Goal: Information Seeking & Learning: Learn about a topic

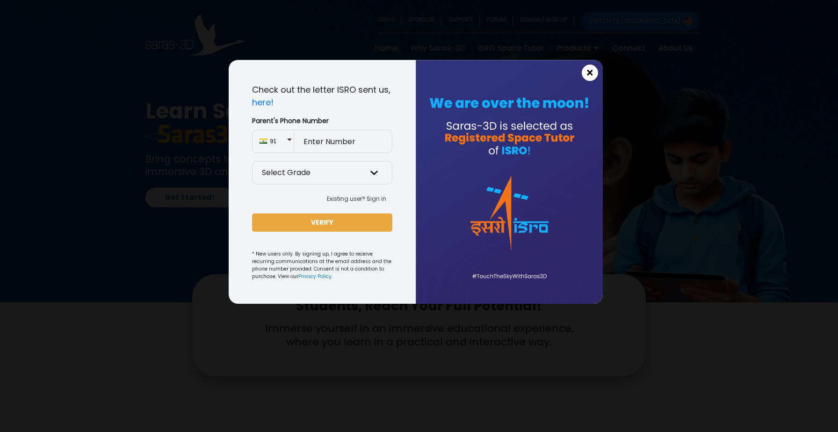
click at [593, 70] on button "×" at bounding box center [590, 73] width 16 height 16
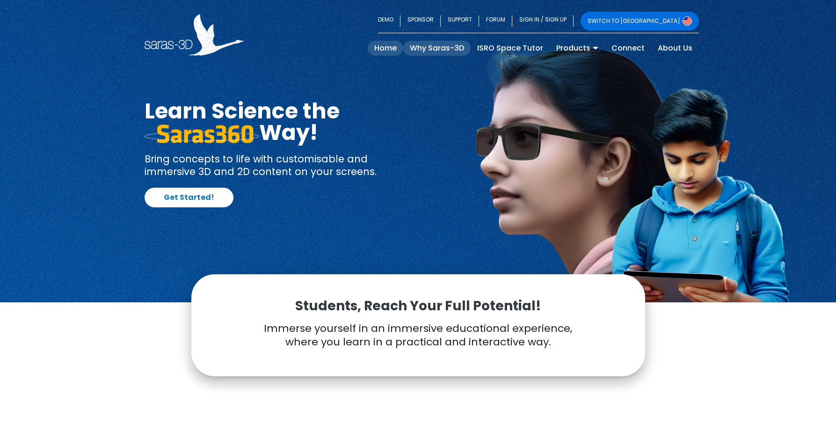
click at [444, 51] on link "Why Saras-3D" at bounding box center [436, 48] width 67 height 15
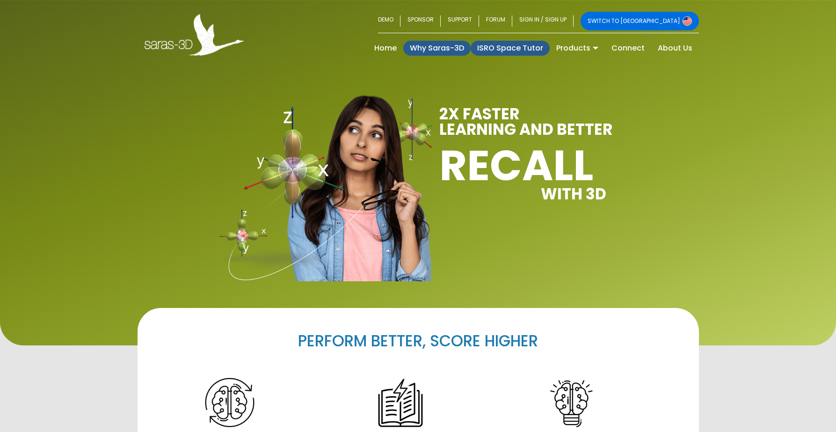
click at [497, 45] on link "ISRO Space Tutor" at bounding box center [509, 48] width 79 height 15
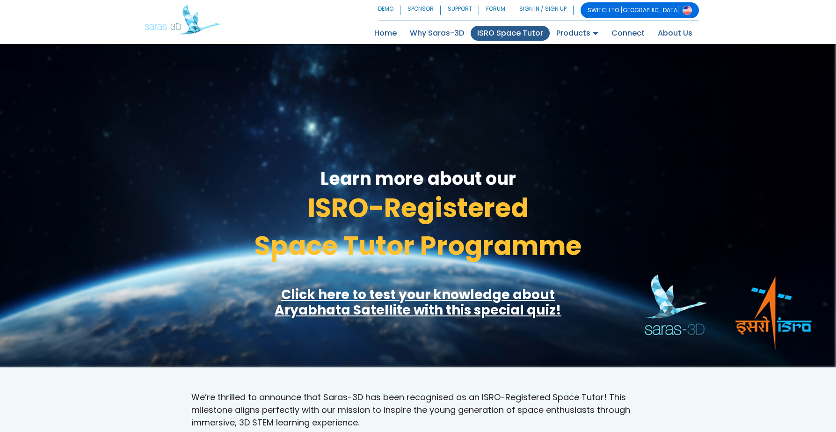
scroll to position [322, 0]
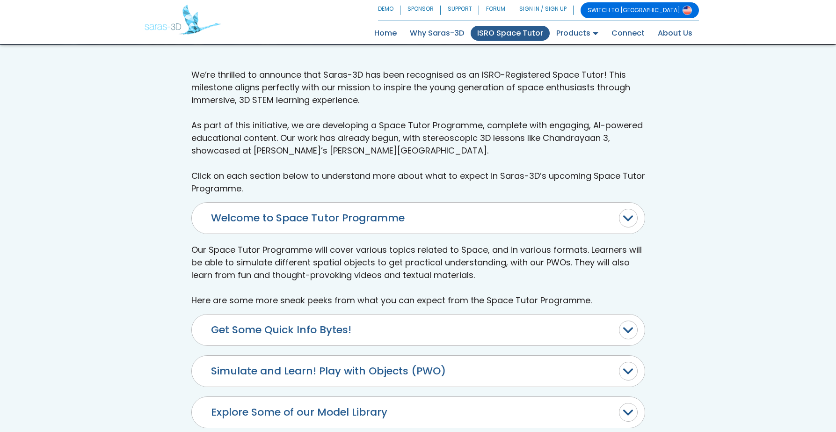
click at [461, 314] on button "Get Some Quick Info Bytes!" at bounding box center [418, 329] width 453 height 31
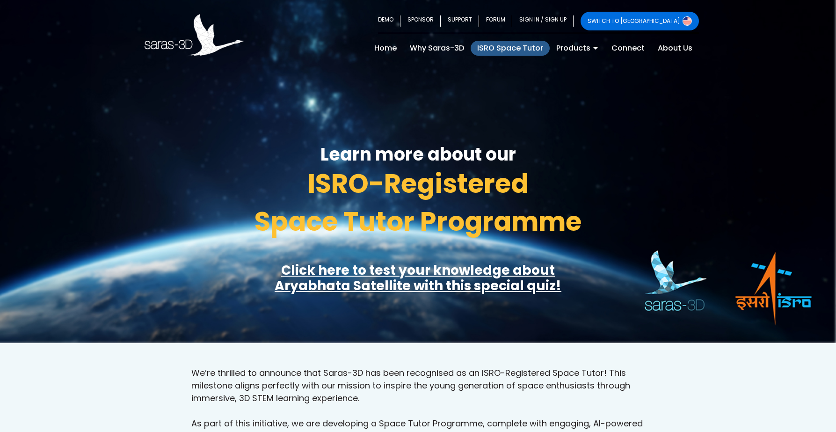
scroll to position [0, 0]
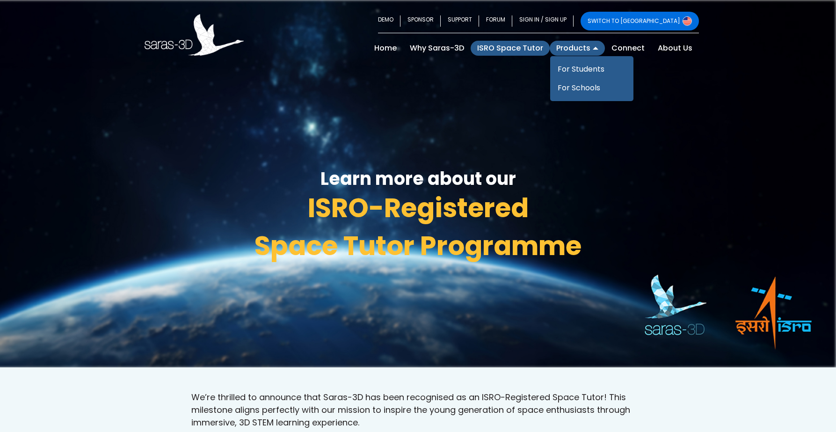
click at [556, 46] on link "Products" at bounding box center [576, 48] width 55 height 15
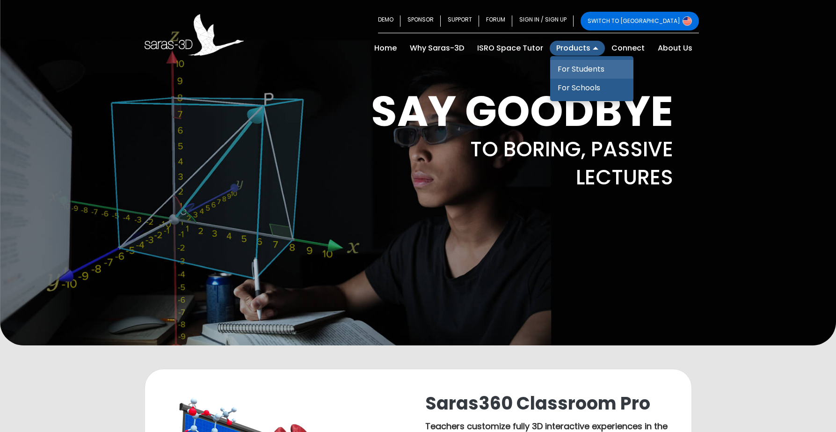
click at [581, 70] on link "For Students" at bounding box center [591, 69] width 83 height 19
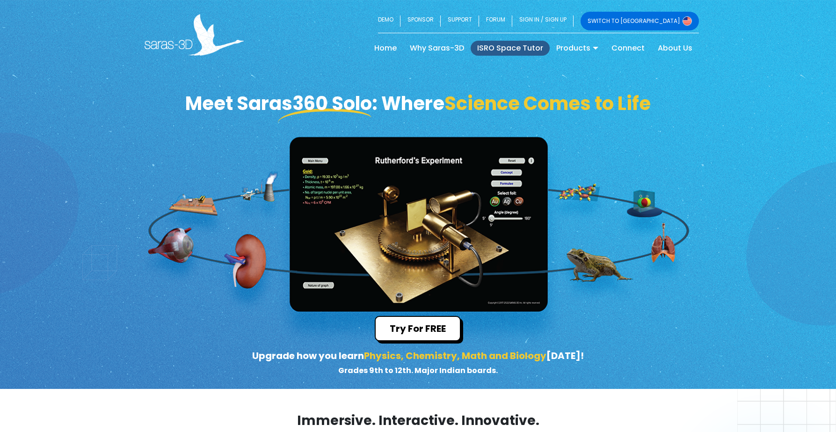
click at [525, 48] on link "ISRO Space Tutor" at bounding box center [509, 48] width 79 height 15
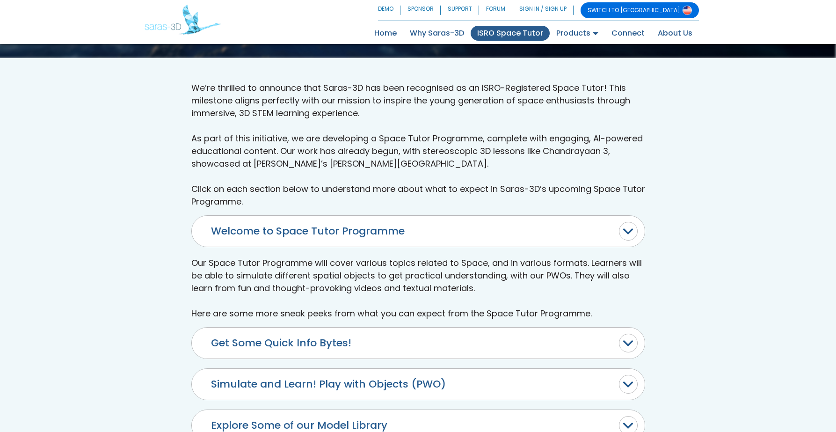
scroll to position [232, 0]
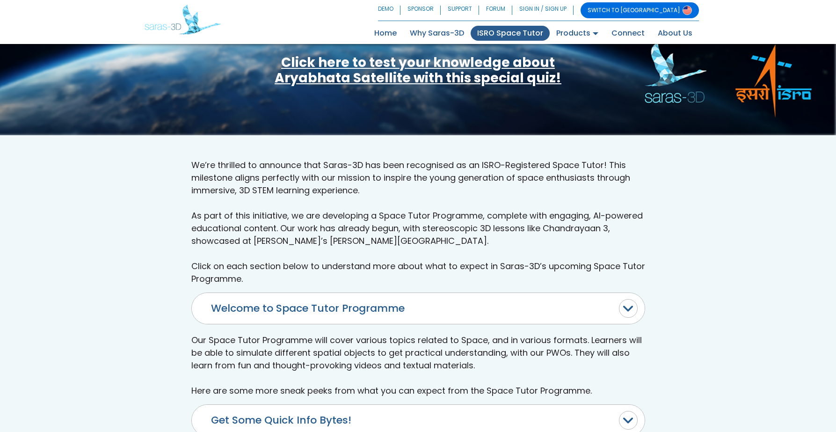
click at [454, 293] on button "Welcome to Space Tutor Programme" at bounding box center [418, 308] width 453 height 31
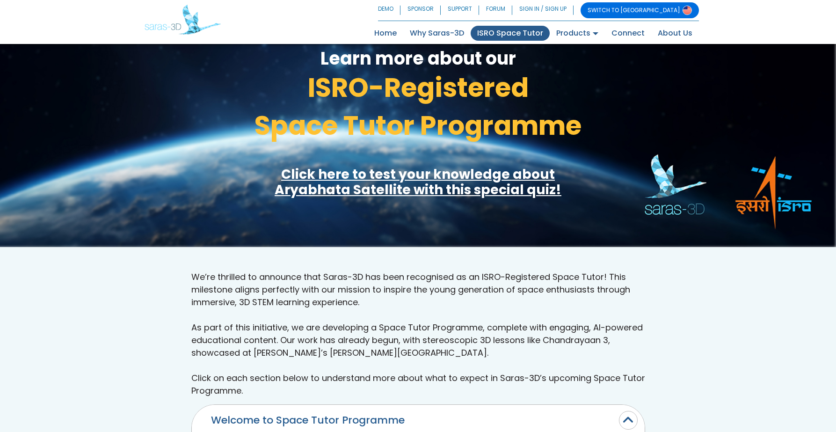
scroll to position [47, 0]
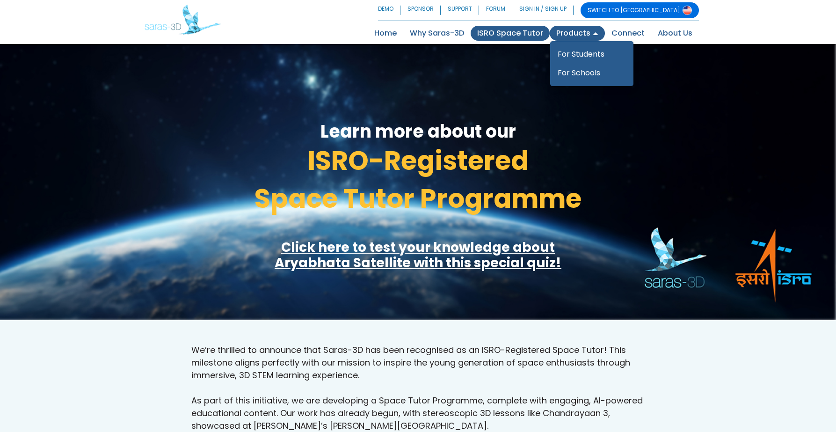
click at [578, 39] on link "Products" at bounding box center [576, 33] width 55 height 15
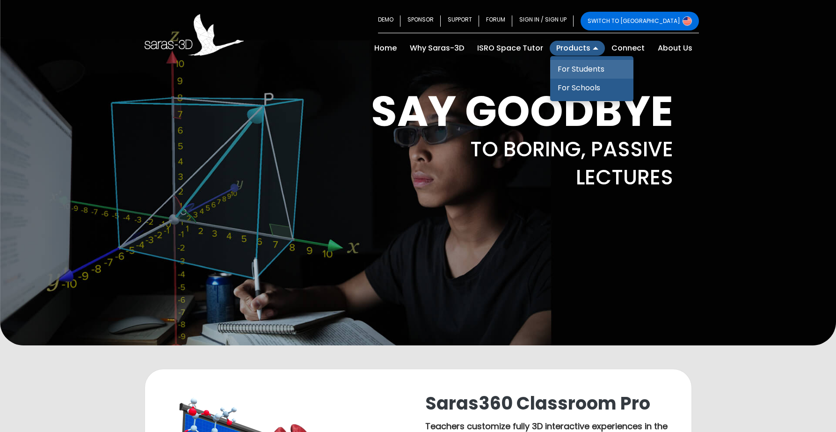
click at [579, 65] on link "For Students" at bounding box center [591, 69] width 83 height 19
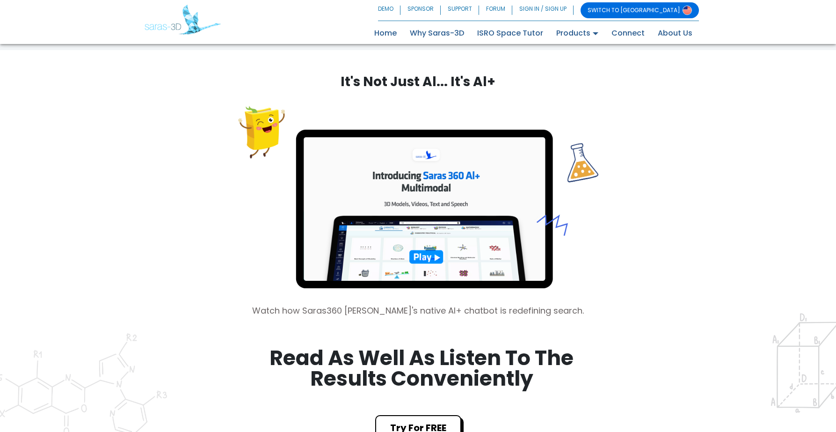
scroll to position [590, 0]
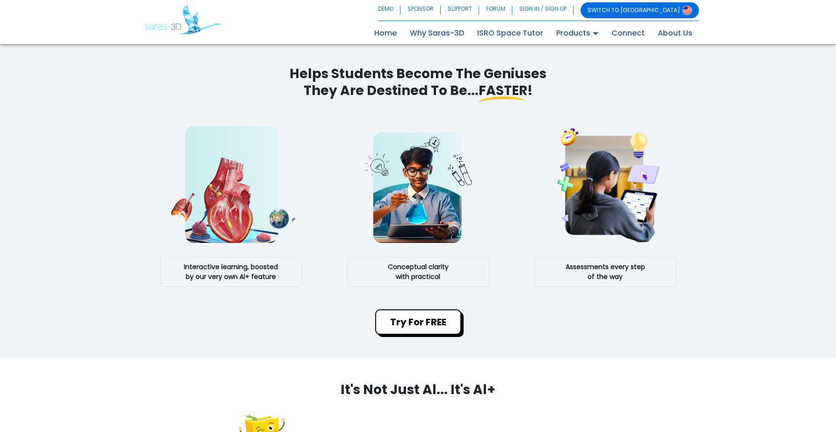
click at [419, 256] on div "Conceptual clarity with practical" at bounding box center [418, 206] width 142 height 161
click at [421, 268] on span "Conceptual clarity with practical" at bounding box center [418, 272] width 142 height 30
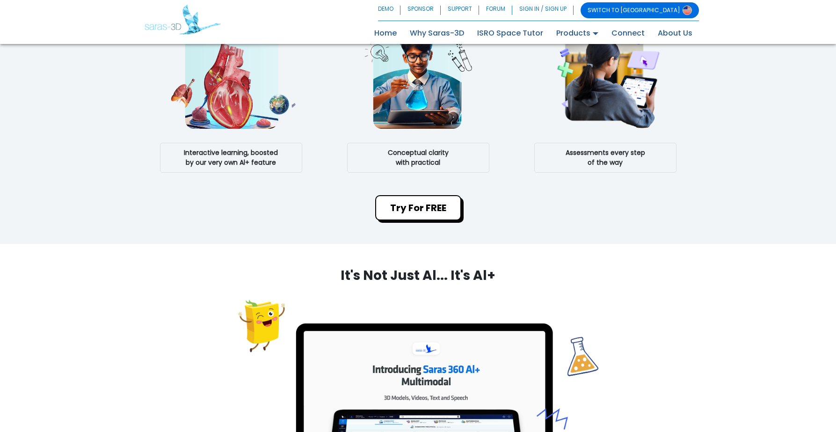
scroll to position [604, 0]
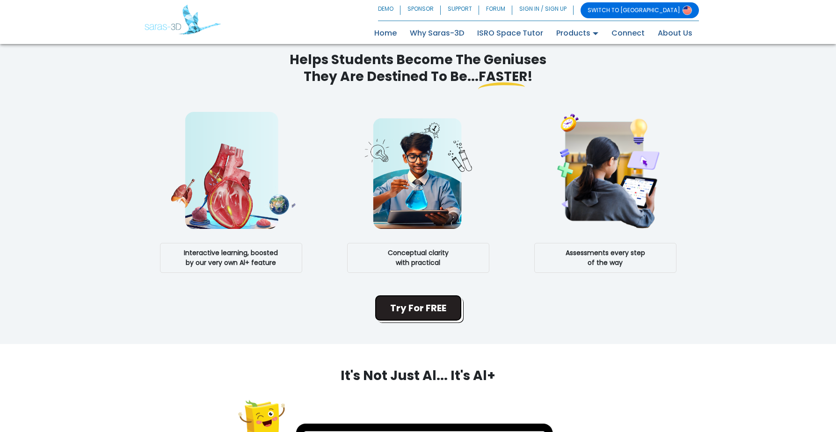
click at [433, 305] on button "Try For FREE" at bounding box center [418, 307] width 86 height 25
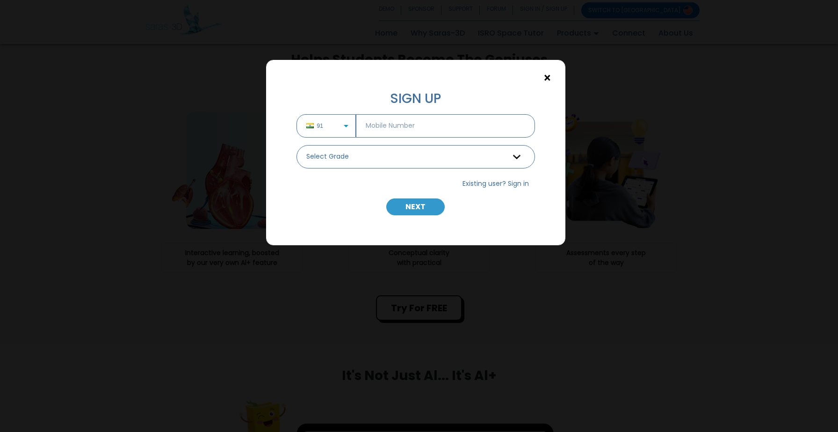
click at [547, 77] on span "×" at bounding box center [547, 78] width 8 height 12
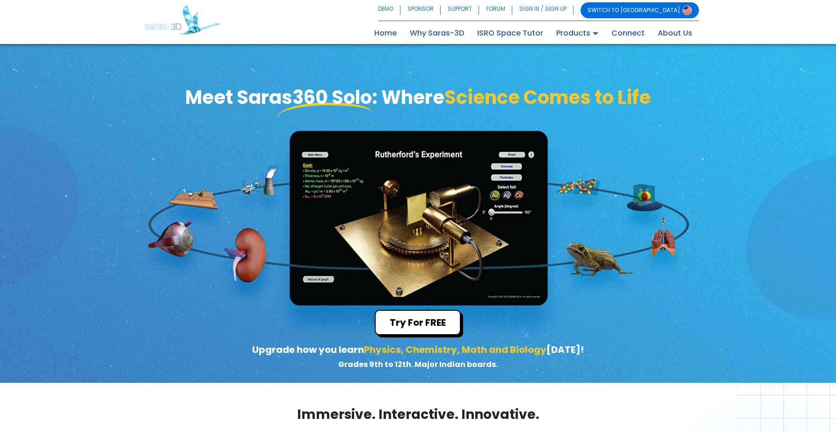
scroll to position [0, 0]
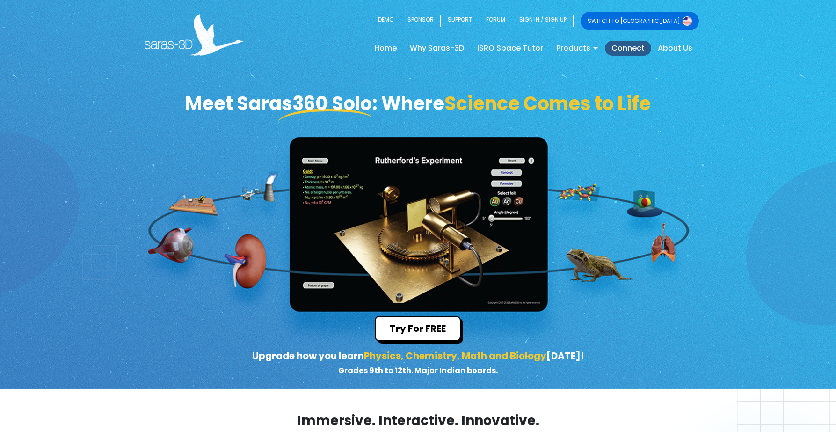
click at [637, 48] on link "Connect" at bounding box center [628, 48] width 46 height 15
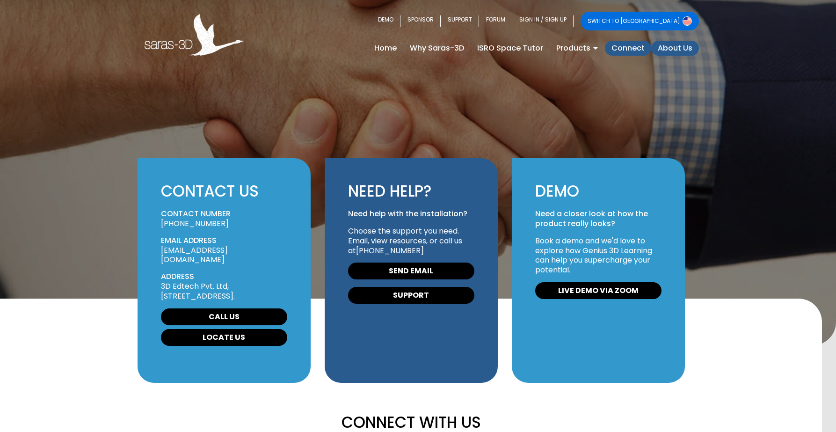
click at [686, 46] on link "About Us" at bounding box center [675, 48] width 48 height 15
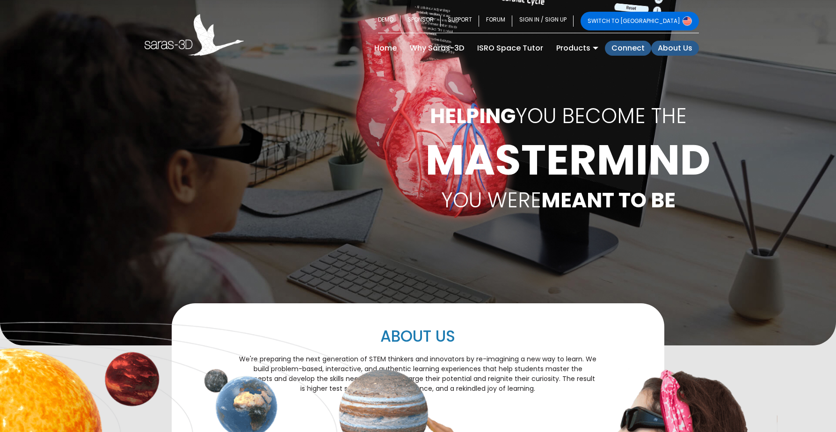
click at [629, 51] on link "Connect" at bounding box center [628, 48] width 46 height 15
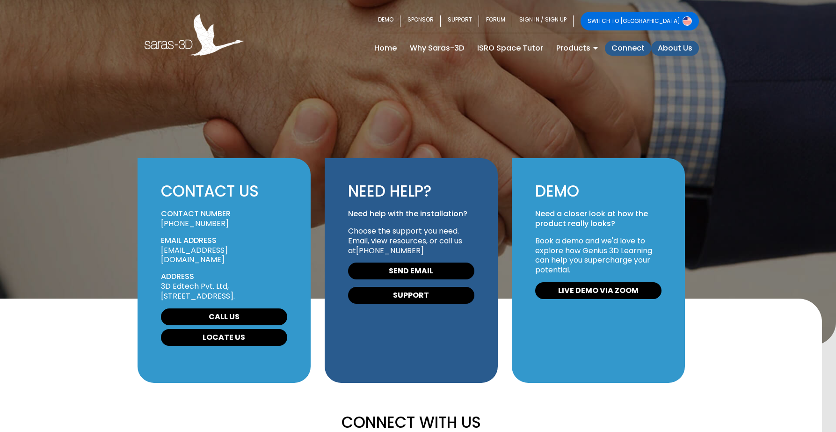
click at [661, 44] on link "About Us" at bounding box center [675, 48] width 48 height 15
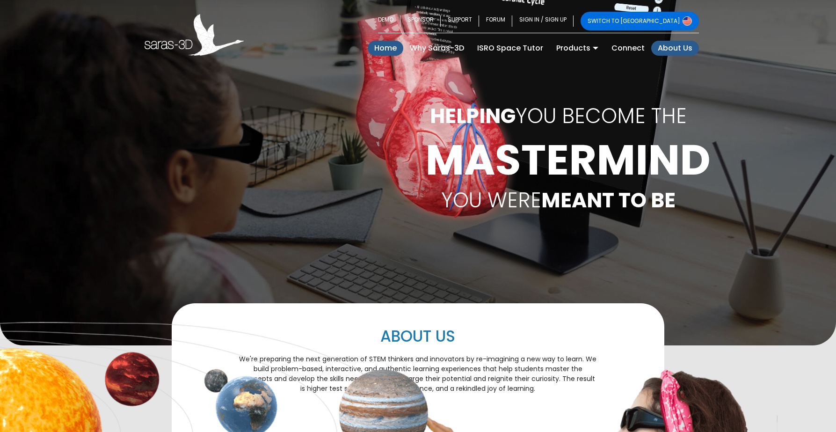
click at [386, 48] on link "Home (current)" at bounding box center [386, 48] width 36 height 15
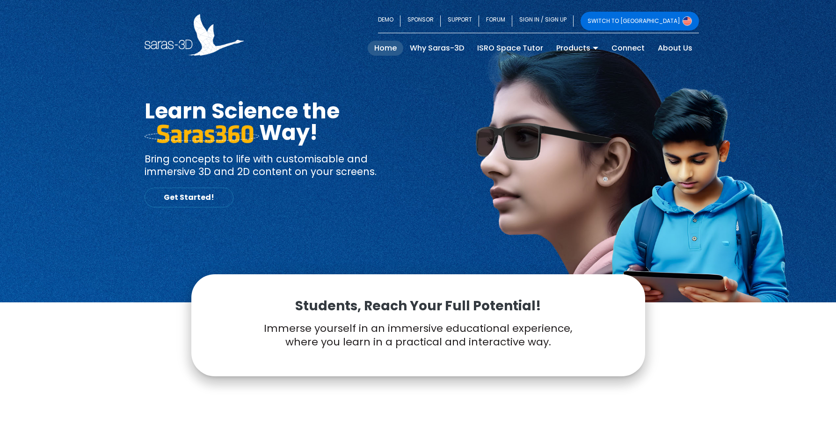
click at [196, 191] on link "Get Started!" at bounding box center [189, 198] width 89 height 20
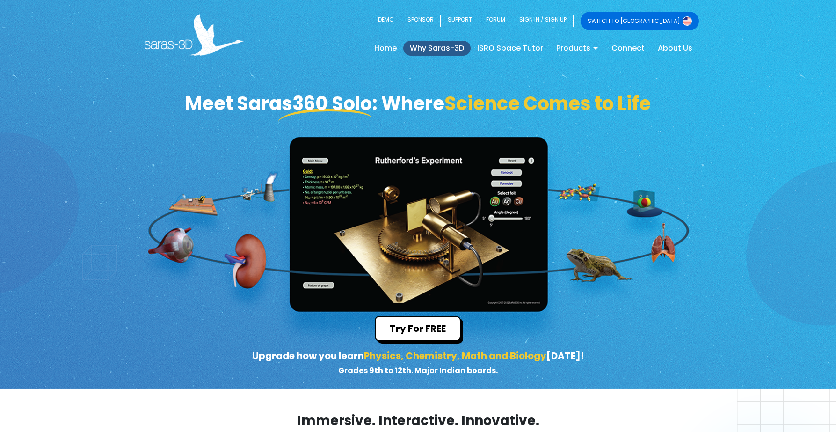
click at [447, 42] on link "Why Saras-3D" at bounding box center [436, 48] width 67 height 15
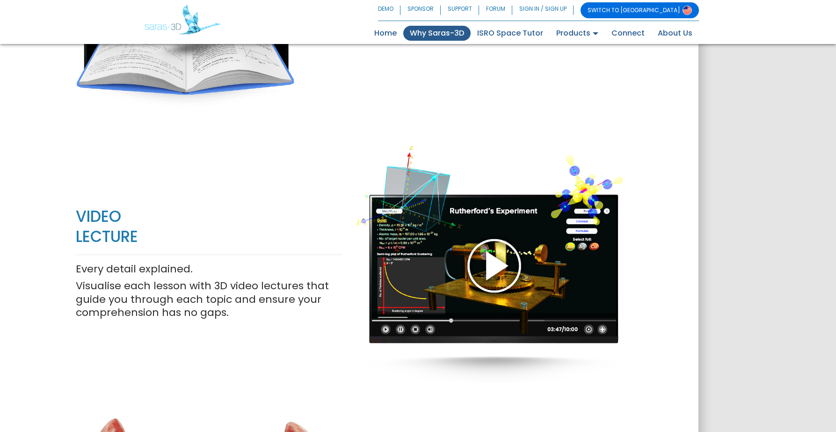
scroll to position [832, 0]
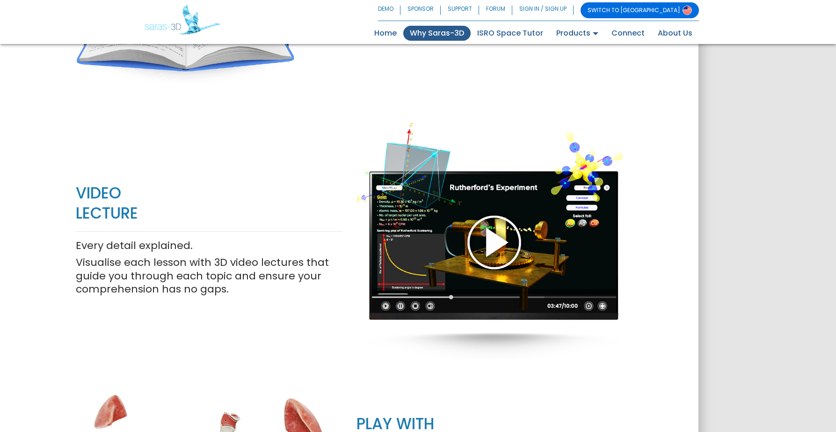
click at [506, 181] on div at bounding box center [489, 241] width 267 height 304
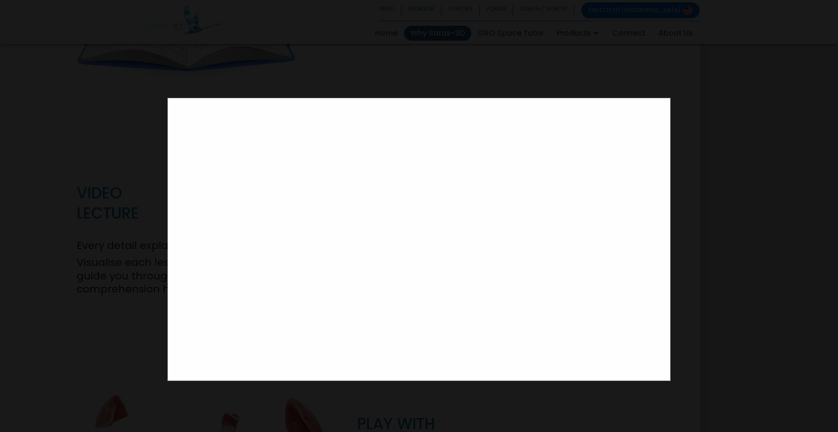
click at [696, 106] on div at bounding box center [419, 216] width 838 height 432
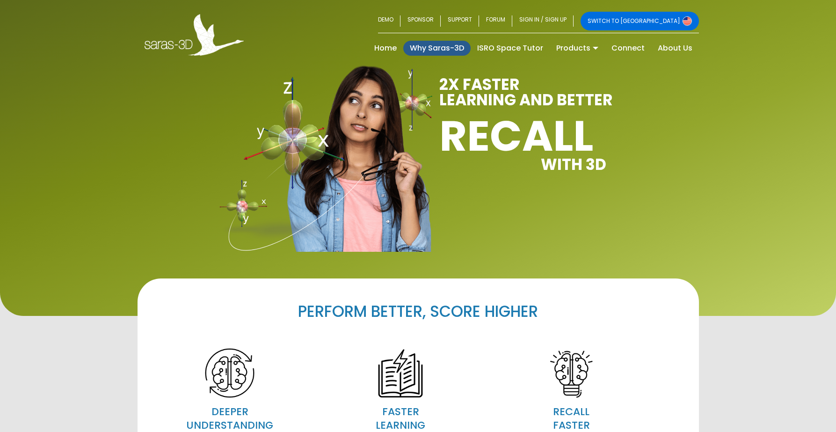
scroll to position [0, 0]
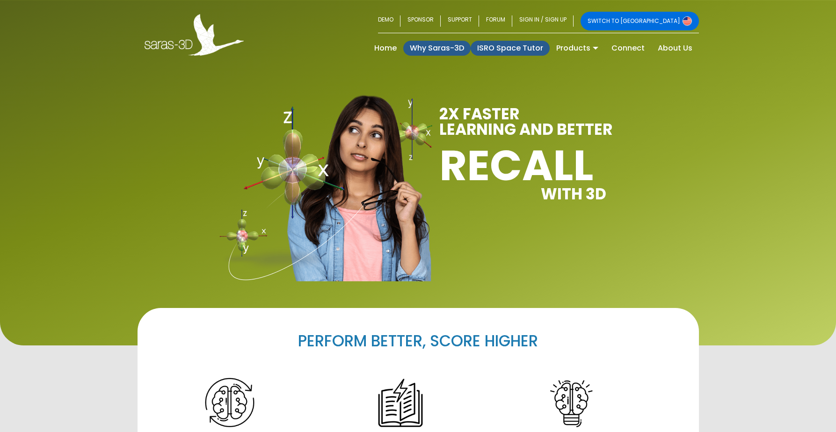
click at [509, 52] on link "ISRO Space Tutor" at bounding box center [509, 48] width 79 height 15
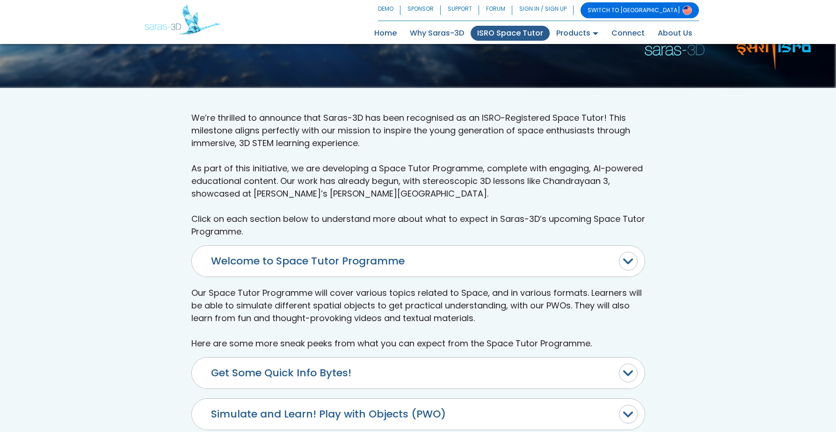
scroll to position [363, 0]
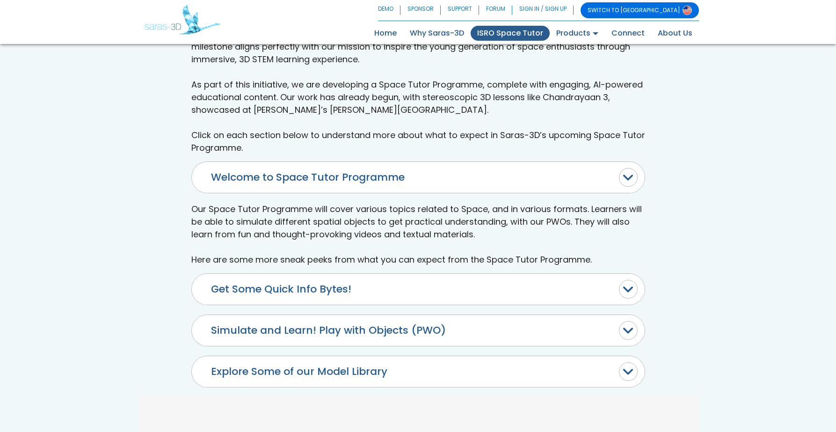
click at [485, 315] on button "Simulate and Learn! Play with Objects (PWO)" at bounding box center [418, 330] width 453 height 31
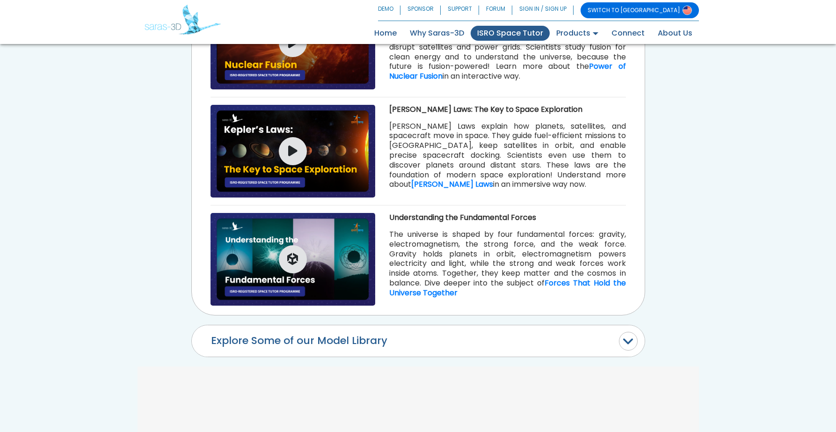
scroll to position [1222, 0]
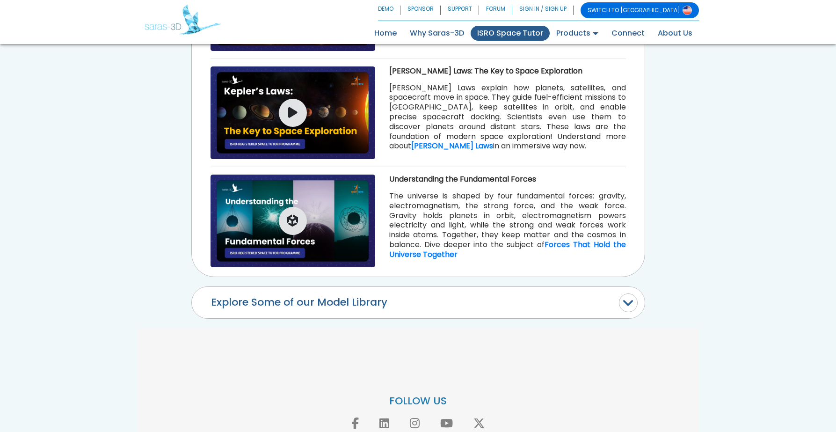
drag, startPoint x: 507, startPoint y: 215, endPoint x: 549, endPoint y: 219, distance: 41.8
click at [508, 287] on button "Explore Some of our Model Library" at bounding box center [418, 302] width 453 height 31
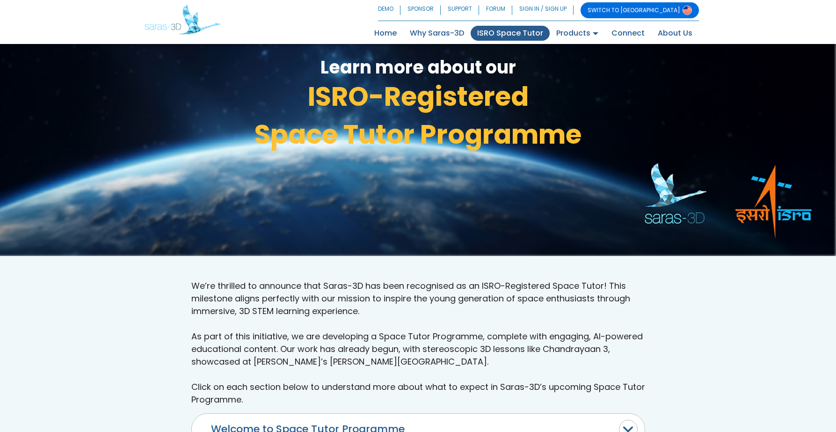
scroll to position [0, 0]
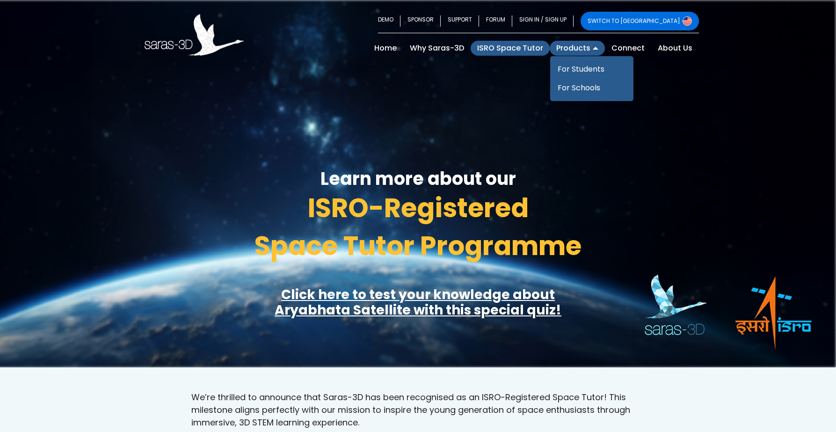
click at [575, 45] on link "Products" at bounding box center [576, 48] width 55 height 15
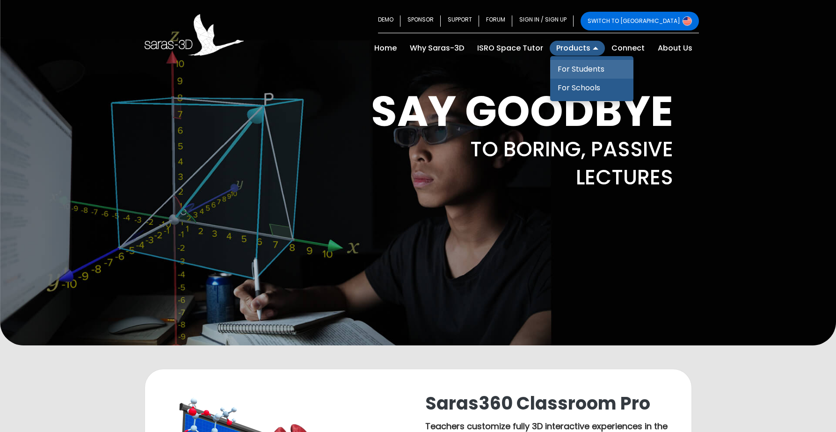
click at [580, 69] on link "For Students" at bounding box center [591, 69] width 83 height 19
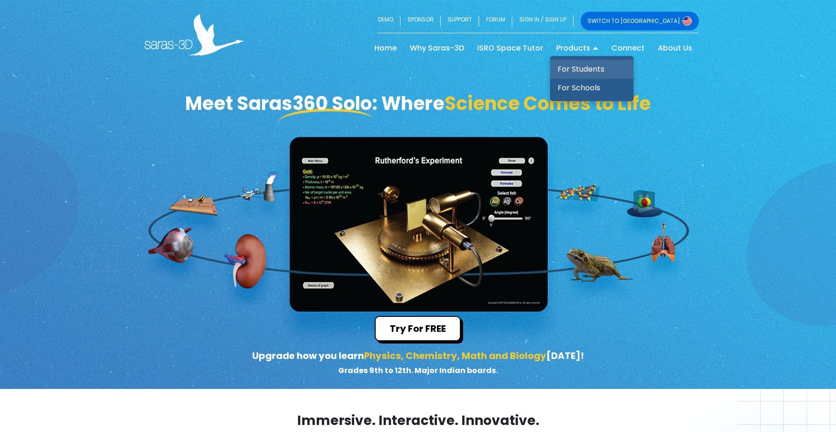
click at [587, 72] on link "For Students" at bounding box center [591, 69] width 83 height 19
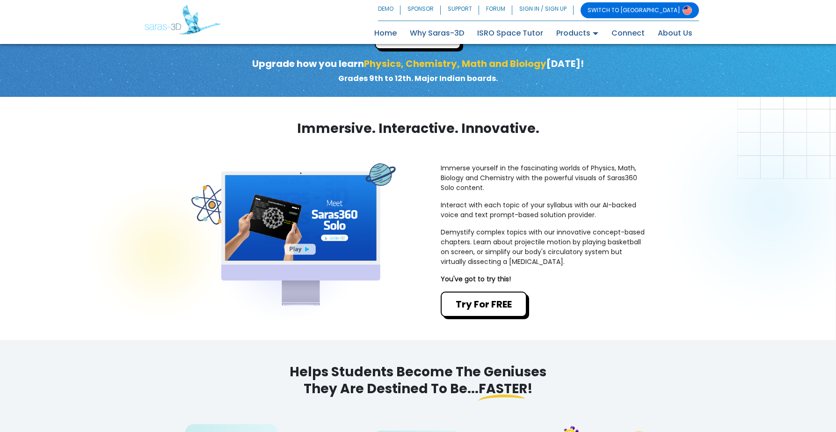
scroll to position [13, 0]
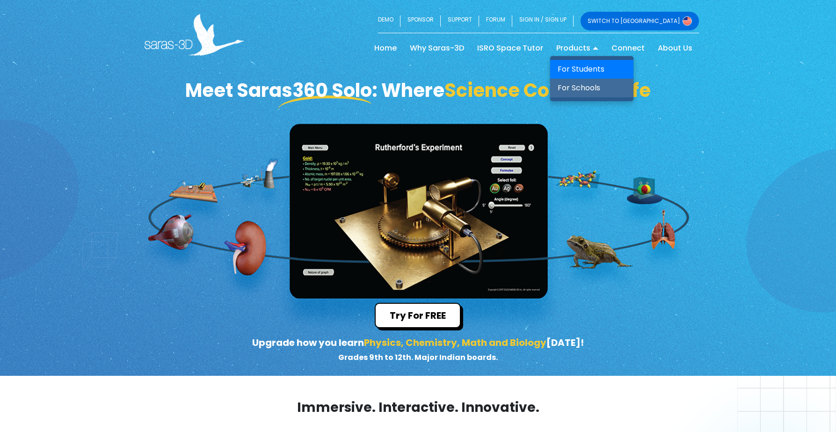
click at [584, 83] on link "For Schools" at bounding box center [591, 88] width 83 height 19
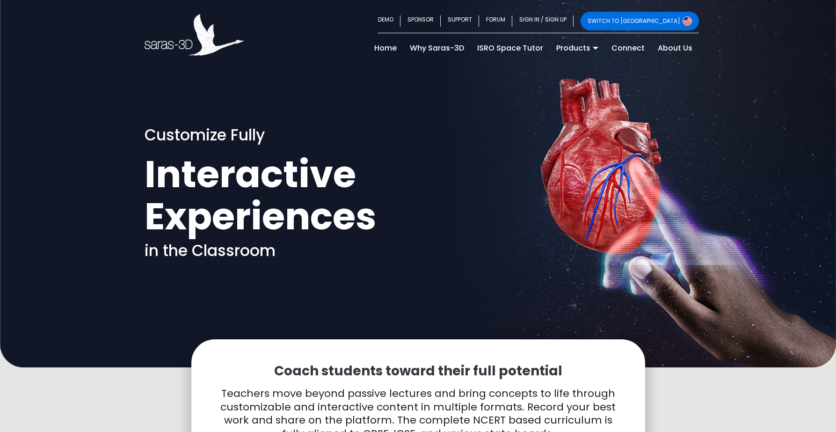
click at [620, 145] on div "Customize Fully Interactive Experiences in the Classroom" at bounding box center [417, 196] width 561 height 143
drag, startPoint x: 642, startPoint y: 167, endPoint x: 710, endPoint y: 227, distance: 90.1
click at [711, 228] on div "Customize Fully Interactive Experiences in the Classroom" at bounding box center [418, 183] width 836 height 367
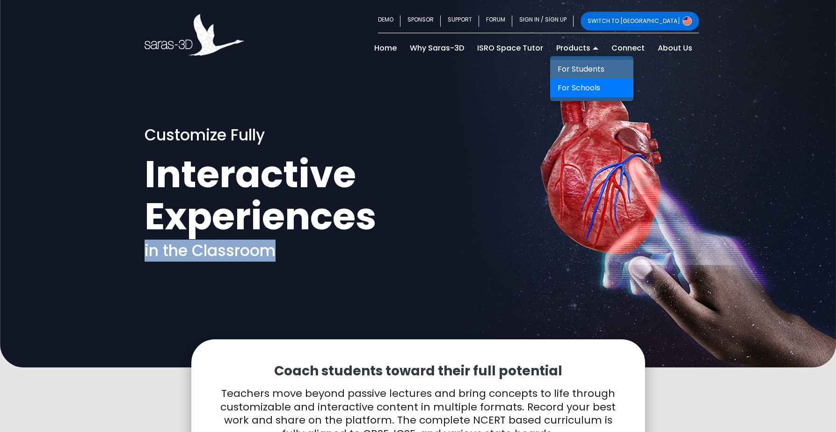
click at [590, 67] on link "For Students" at bounding box center [591, 69] width 83 height 19
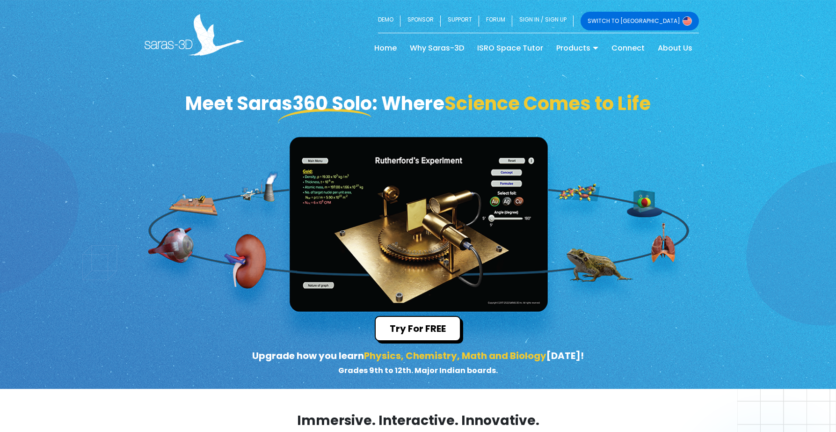
drag, startPoint x: 441, startPoint y: 220, endPoint x: 548, endPoint y: 255, distance: 111.8
click at [548, 256] on div "Meet Saras360 Solo: Where Science Comes to Life Try For FREE Upgrade how you le…" at bounding box center [418, 194] width 836 height 389
click at [524, 46] on link "ISRO Space Tutor" at bounding box center [509, 48] width 79 height 15
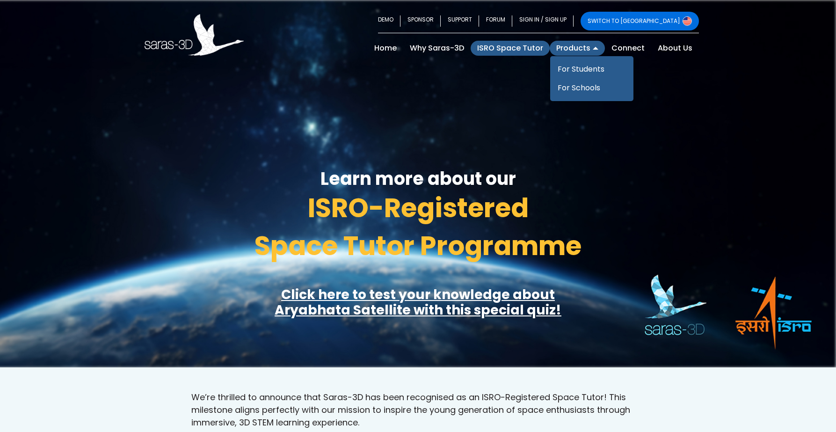
click at [572, 46] on link "Products" at bounding box center [576, 48] width 55 height 15
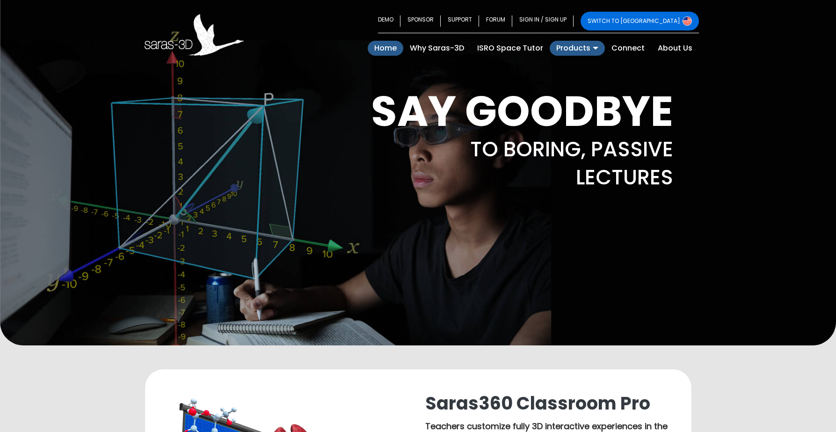
click at [395, 46] on link "Home (current)" at bounding box center [386, 48] width 36 height 15
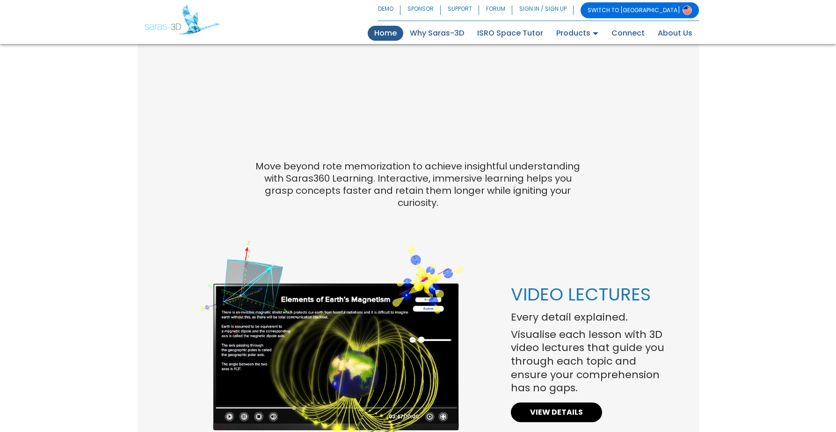
scroll to position [428, 0]
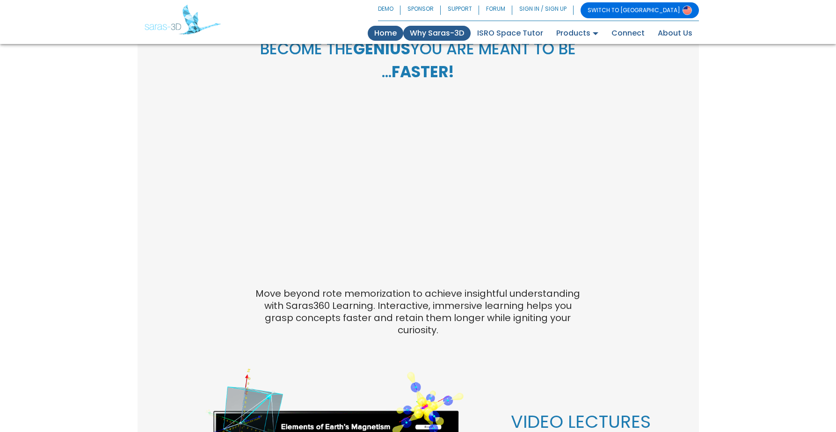
click at [439, 33] on link "Why Saras-3D" at bounding box center [436, 33] width 67 height 15
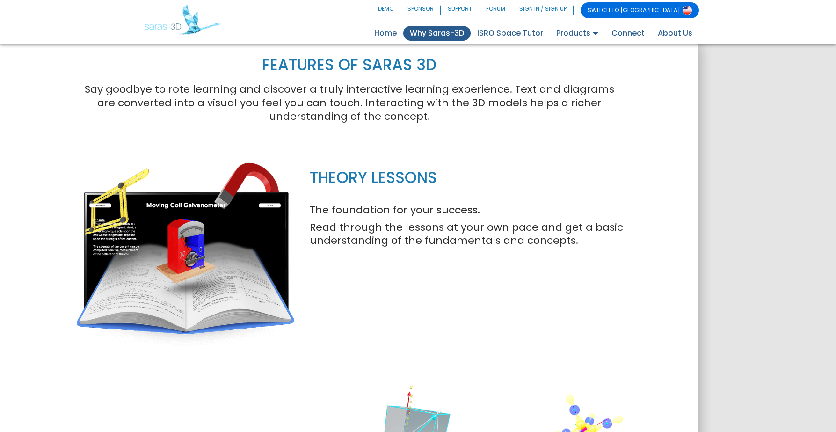
scroll to position [521, 0]
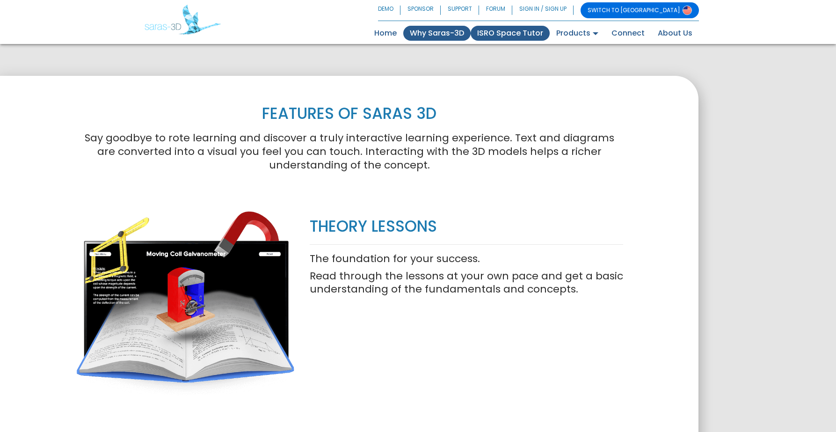
click at [495, 33] on link "ISRO Space Tutor" at bounding box center [509, 33] width 79 height 15
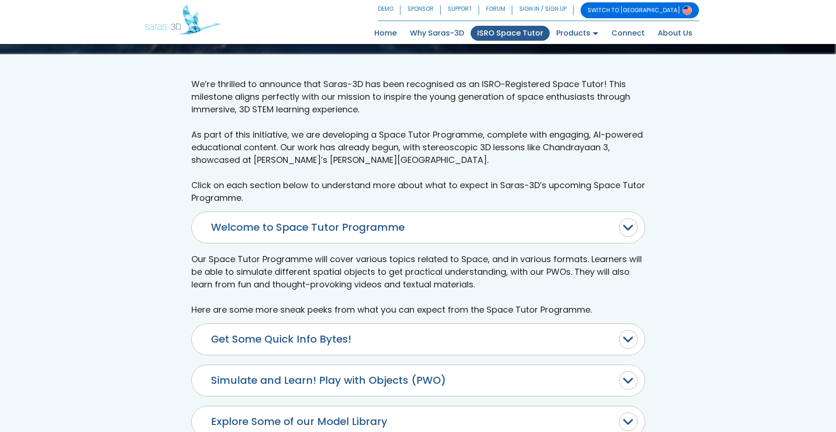
scroll to position [432, 0]
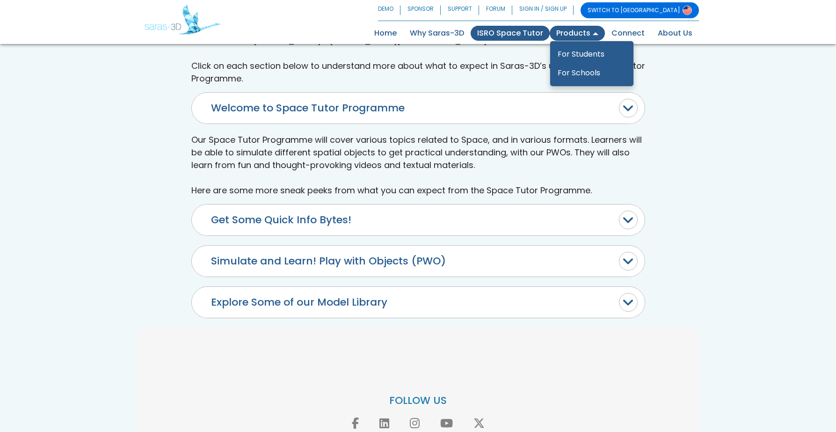
click at [567, 39] on link "Products" at bounding box center [576, 33] width 55 height 15
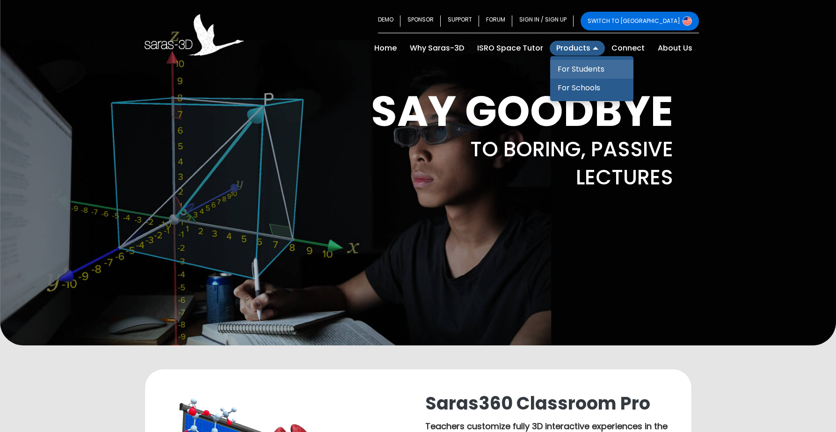
click at [579, 66] on link "For Students" at bounding box center [591, 69] width 83 height 19
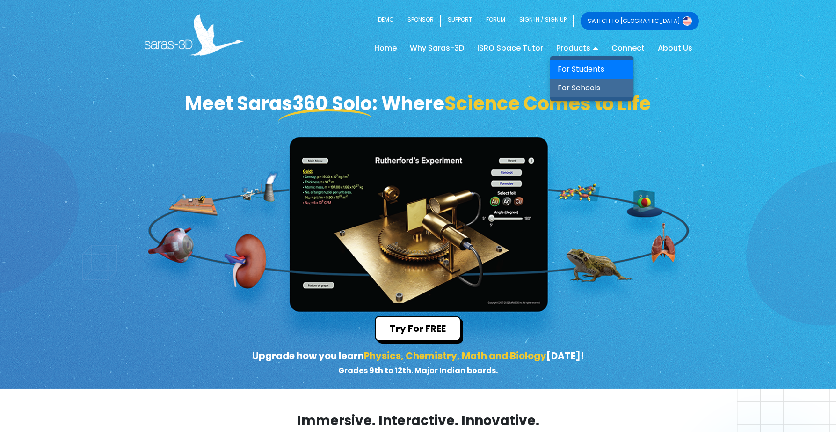
click at [584, 80] on link "For Schools" at bounding box center [591, 88] width 83 height 19
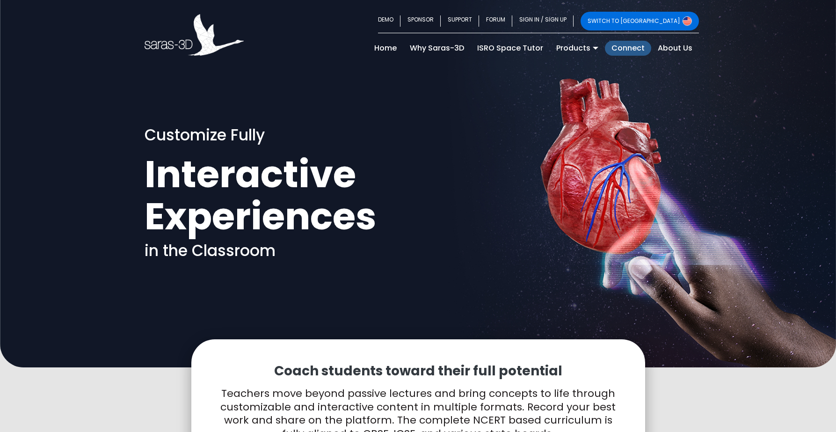
click at [626, 48] on link "Connect" at bounding box center [628, 48] width 46 height 15
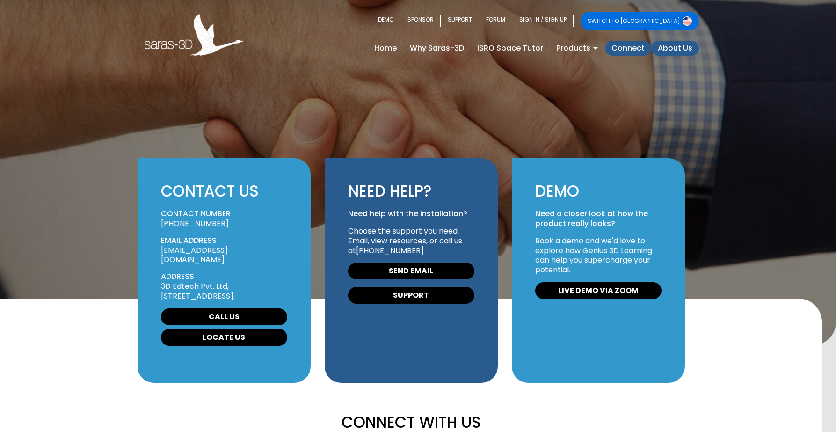
click at [683, 51] on link "About Us" at bounding box center [675, 48] width 48 height 15
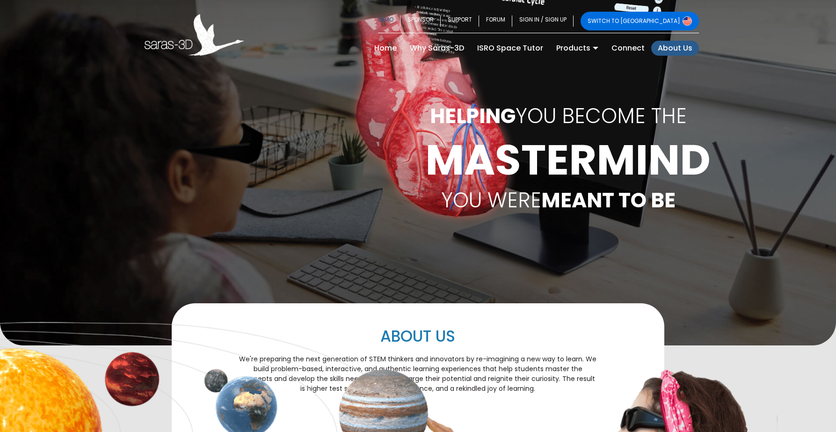
click at [400, 15] on link "DEMO" at bounding box center [389, 21] width 22 height 19
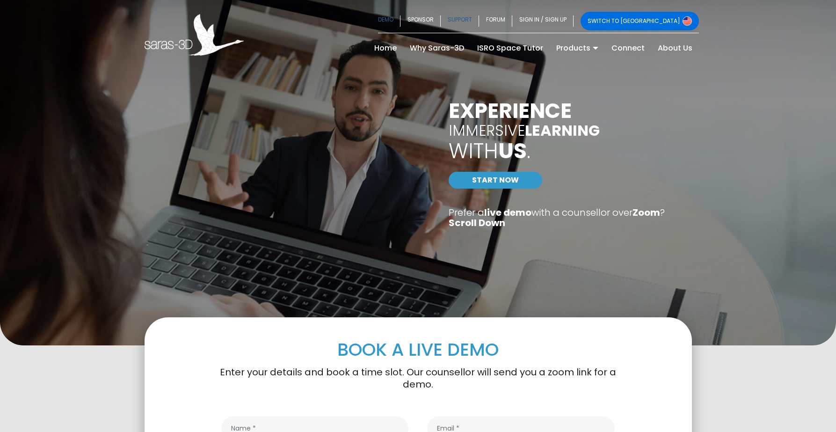
click at [479, 21] on link "SUPPORT" at bounding box center [460, 21] width 38 height 19
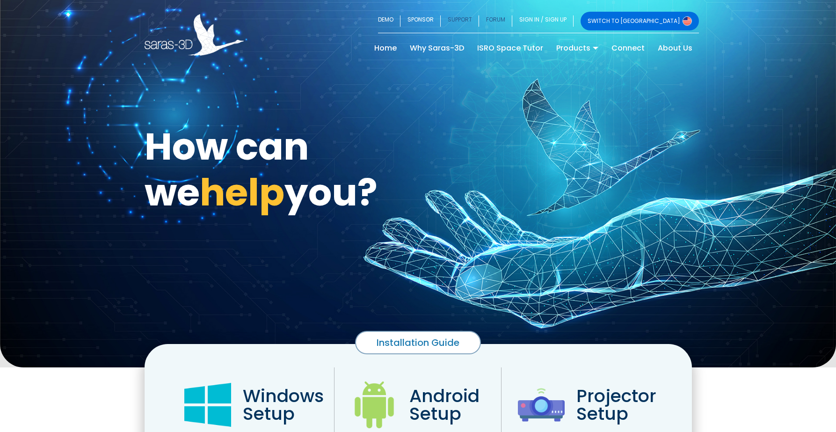
click at [512, 15] on link "FORUM" at bounding box center [495, 21] width 33 height 19
click at [573, 23] on link "SIGN IN / SIGN UP" at bounding box center [542, 21] width 61 height 19
click at [385, 47] on link "Home (current)" at bounding box center [386, 48] width 36 height 15
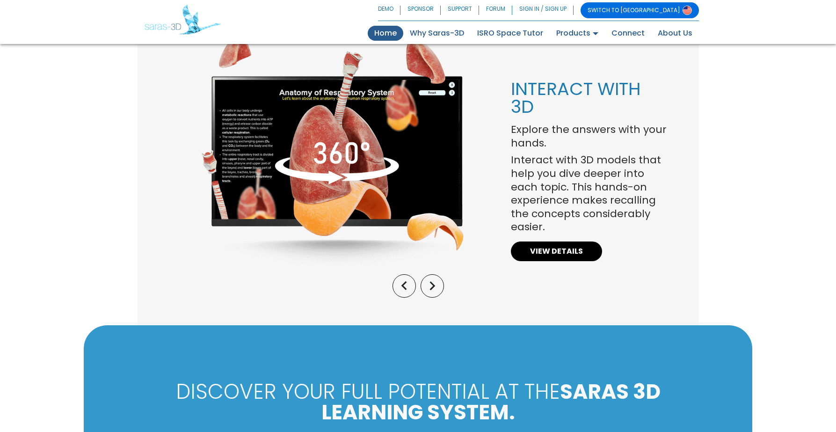
scroll to position [709, 0]
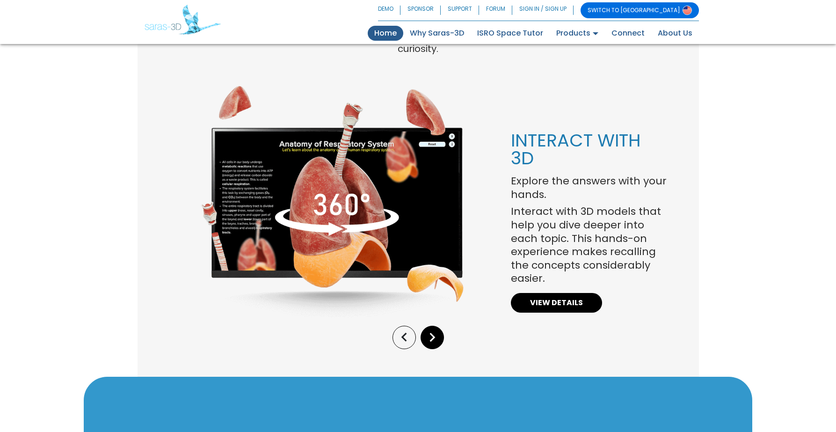
click at [427, 328] on icon "keyboard_arrow_right" at bounding box center [432, 337] width 18 height 18
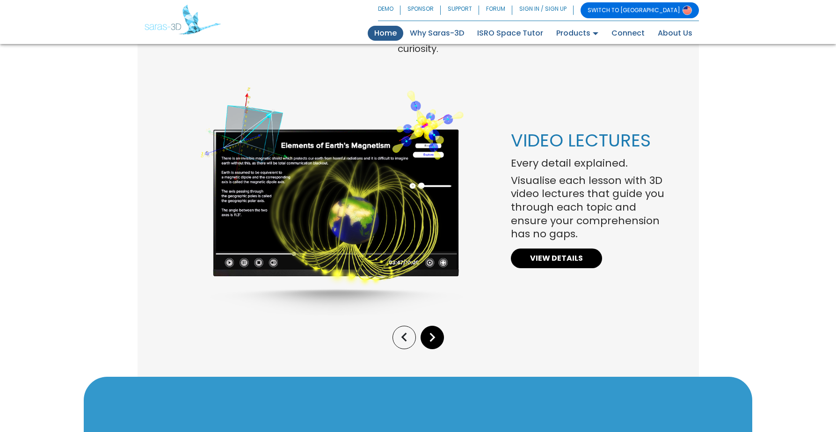
click at [427, 328] on icon "keyboard_arrow_right" at bounding box center [432, 337] width 18 height 18
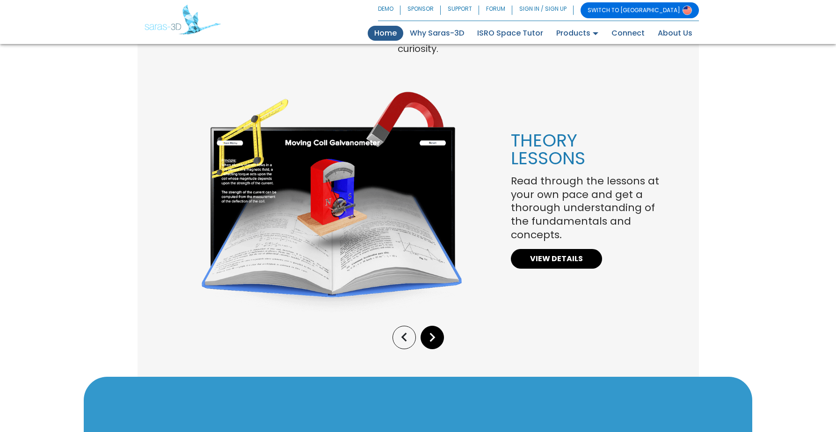
click at [427, 328] on icon "keyboard_arrow_right" at bounding box center [432, 337] width 18 height 18
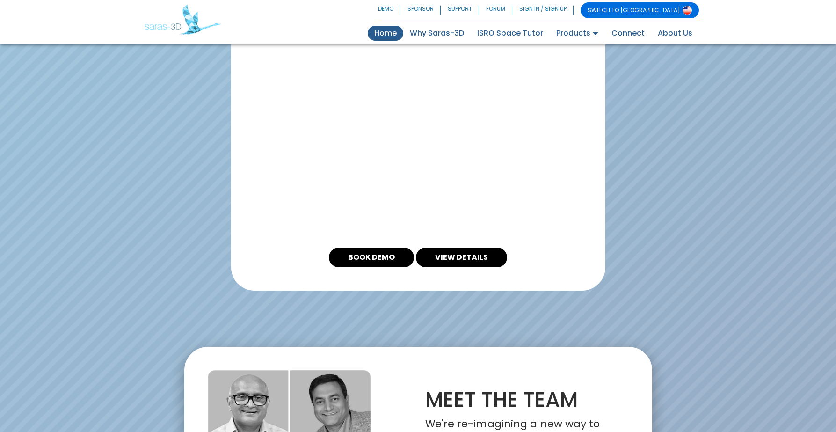
scroll to position [1714, 0]
